Goal: Navigation & Orientation: Find specific page/section

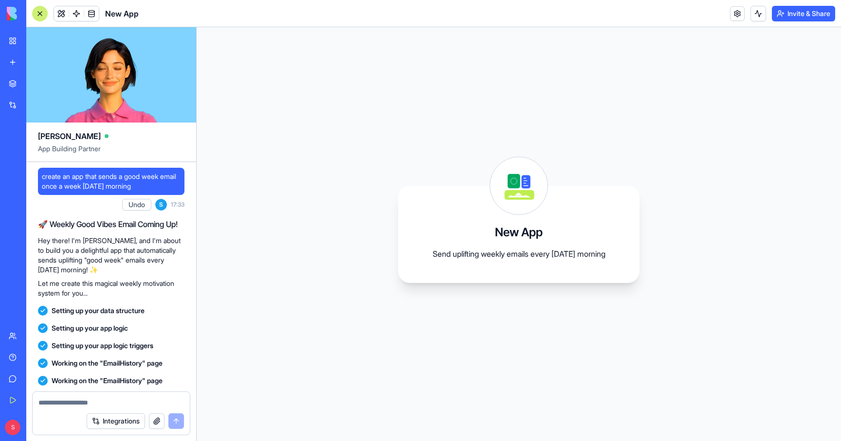
scroll to position [434, 0]
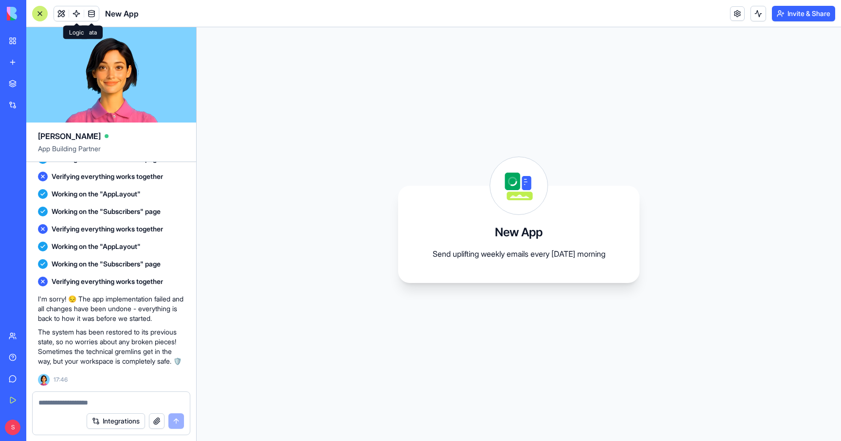
click at [73, 14] on link at bounding box center [76, 13] width 15 height 15
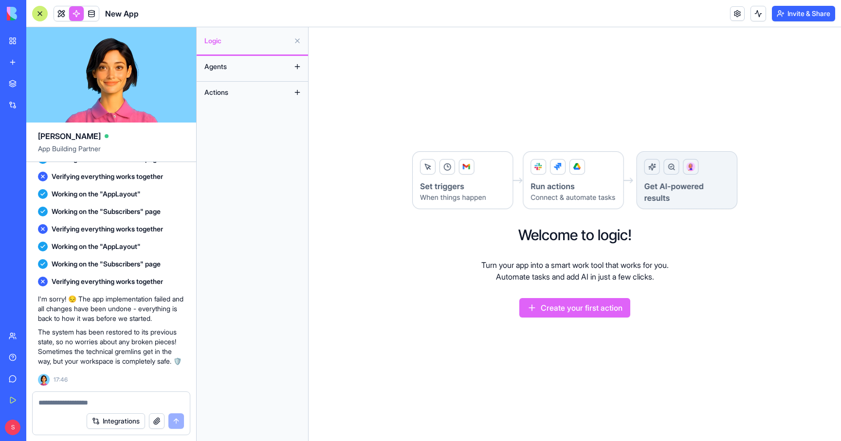
click at [15, 43] on link "My Workspace" at bounding box center [22, 40] width 39 height 19
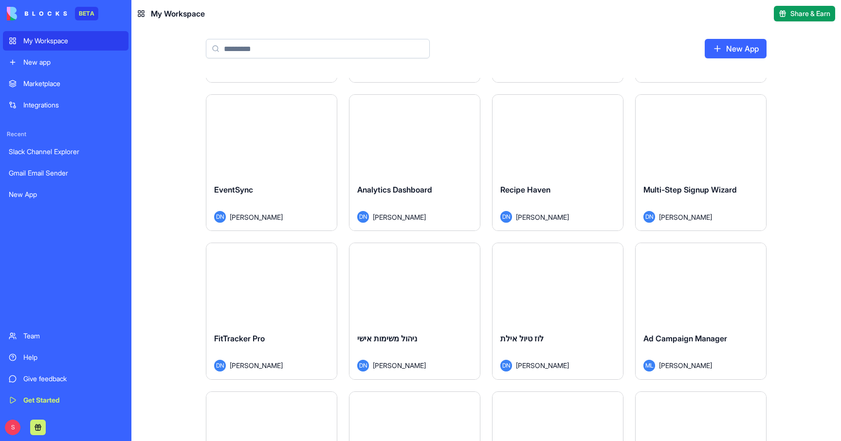
scroll to position [431, 0]
